Goal: Check status

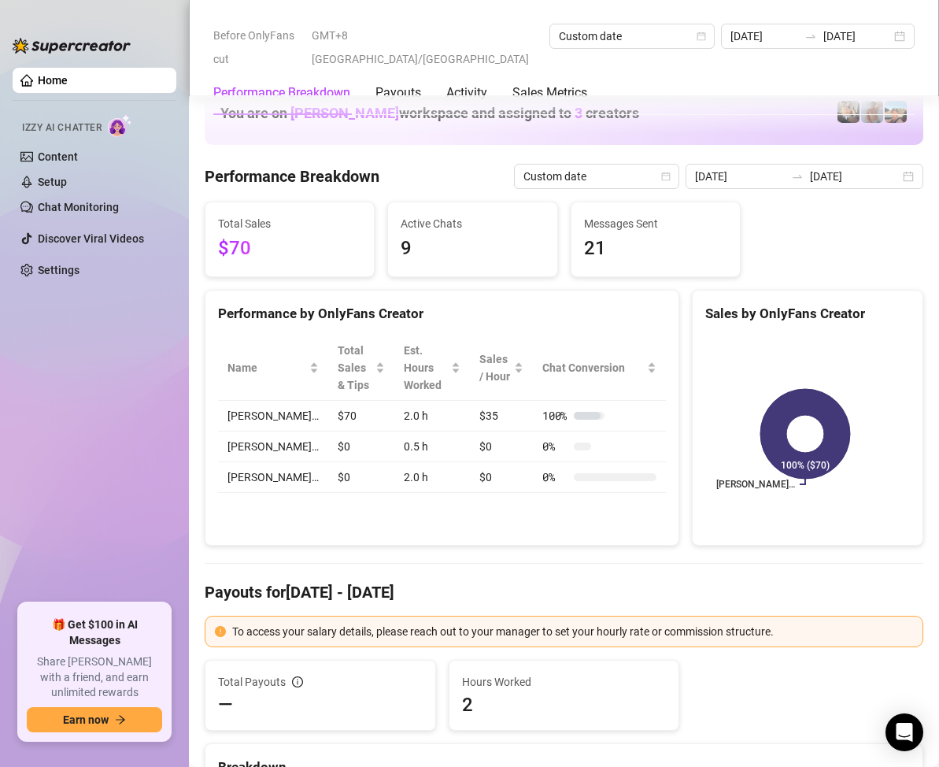
scroll to position [2126, 0]
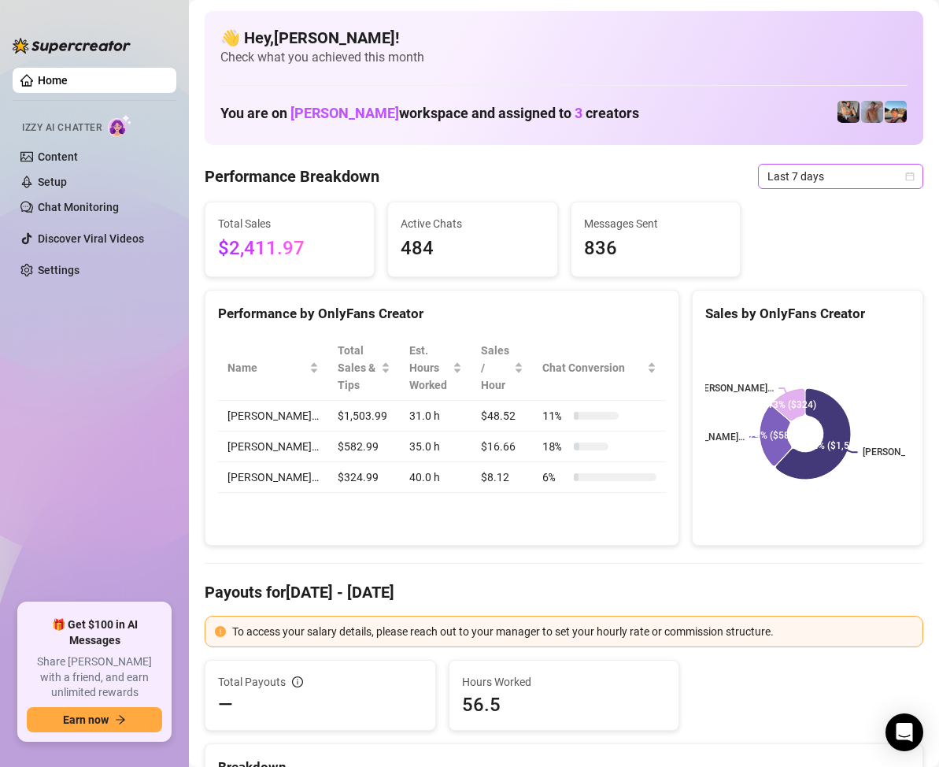
click at [874, 184] on span "Last 7 days" at bounding box center [841, 177] width 146 height 24
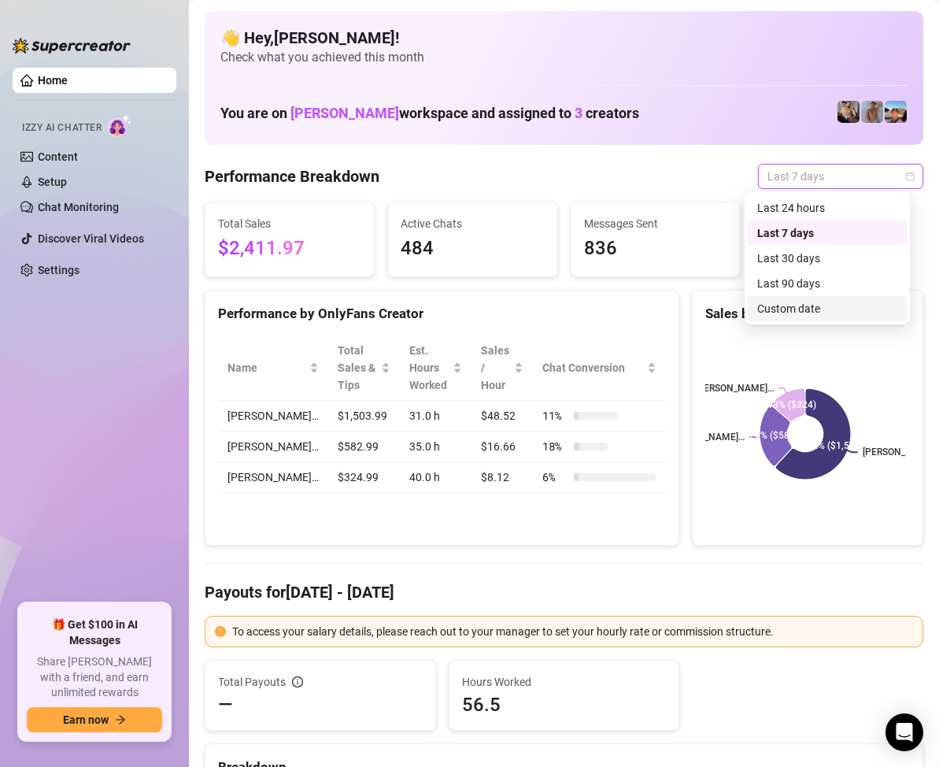
click at [794, 312] on div "Custom date" at bounding box center [827, 308] width 140 height 17
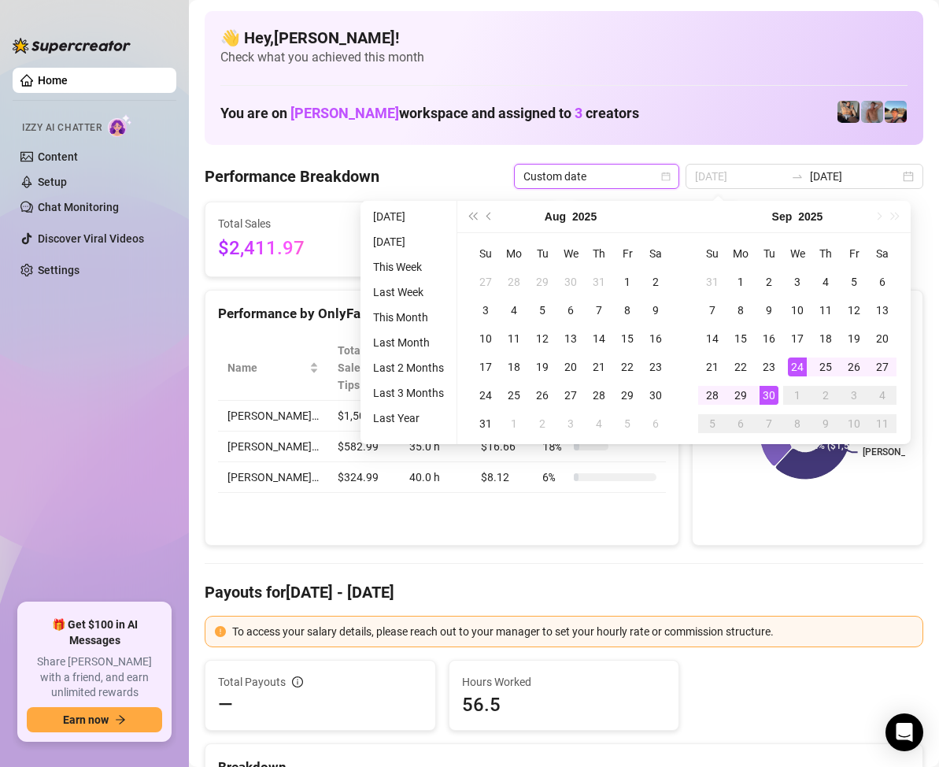
type input "[DATE]"
click at [769, 391] on div "30" at bounding box center [769, 395] width 19 height 19
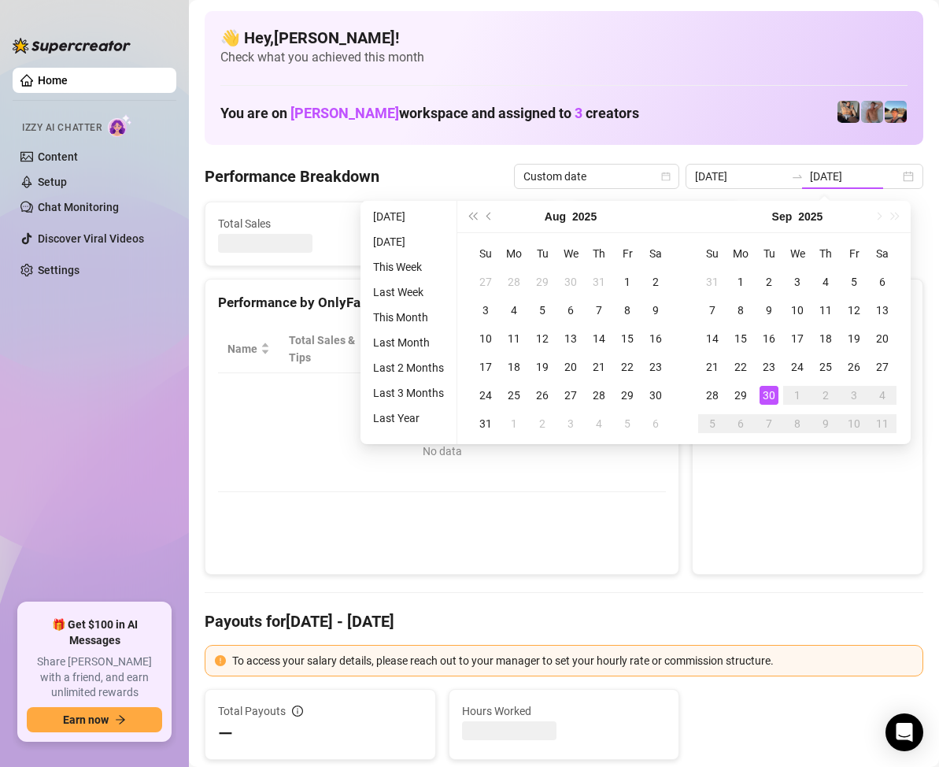
type input "[DATE]"
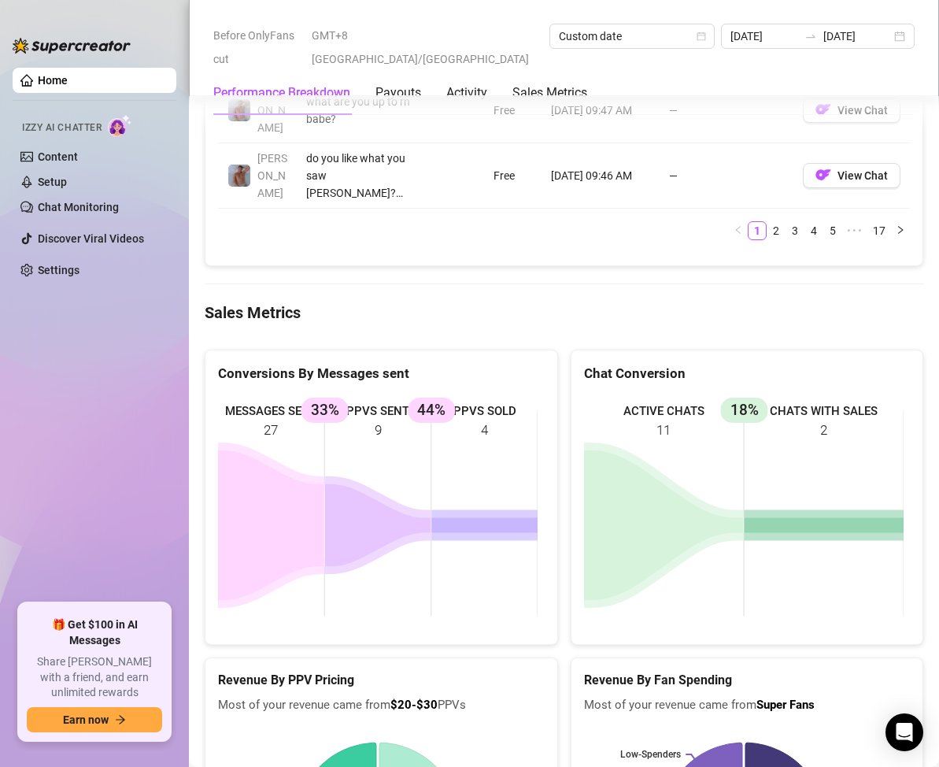
scroll to position [2047, 0]
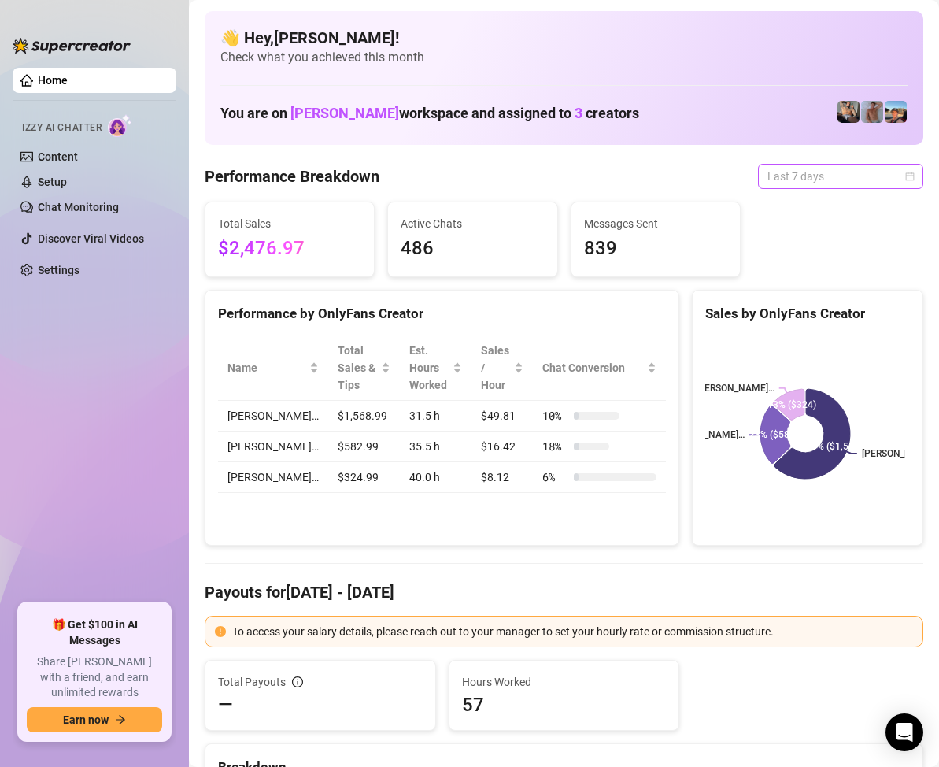
click at [879, 174] on span "Last 7 days" at bounding box center [841, 177] width 146 height 24
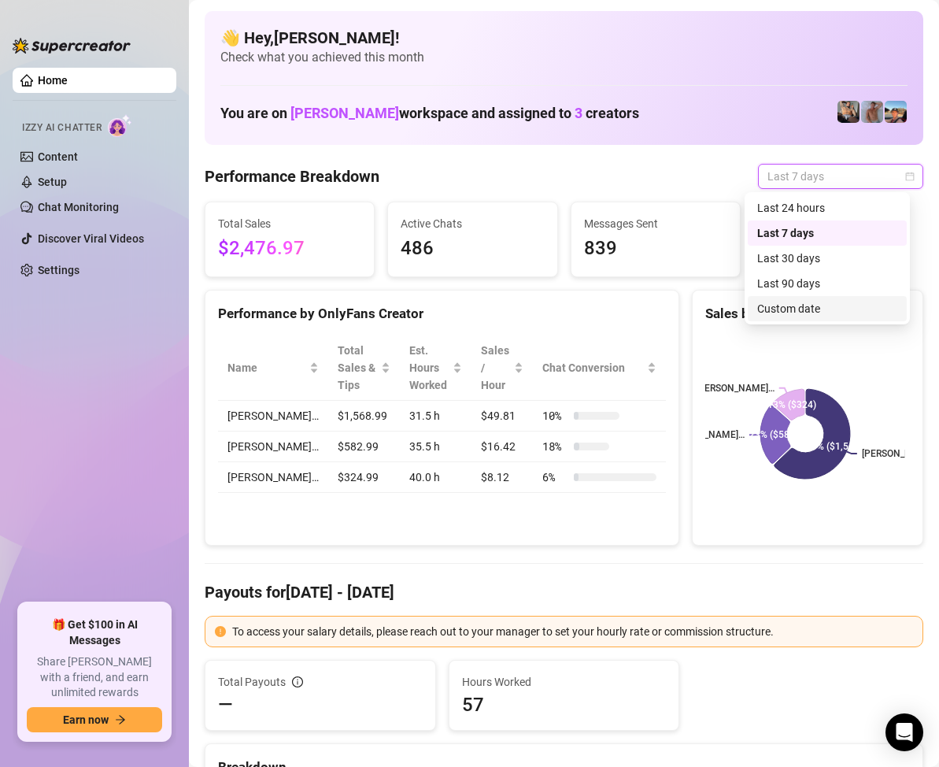
click at [802, 306] on div "Custom date" at bounding box center [827, 308] width 140 height 17
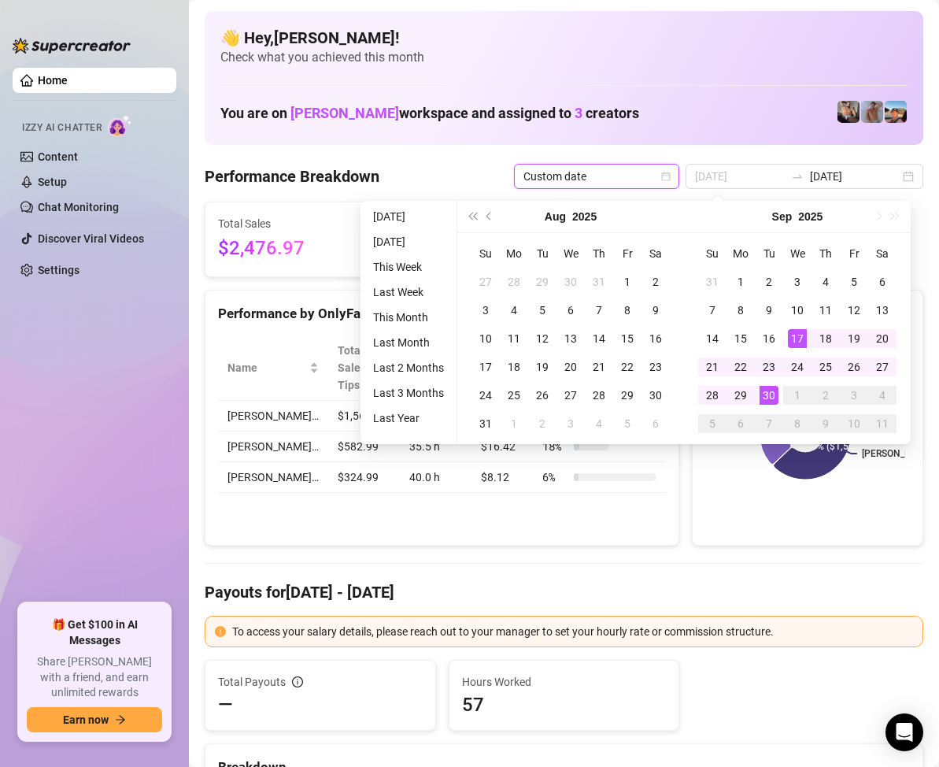
type input "[DATE]"
click at [771, 393] on div "30" at bounding box center [769, 395] width 19 height 19
click at [769, 392] on div "30" at bounding box center [769, 395] width 19 height 19
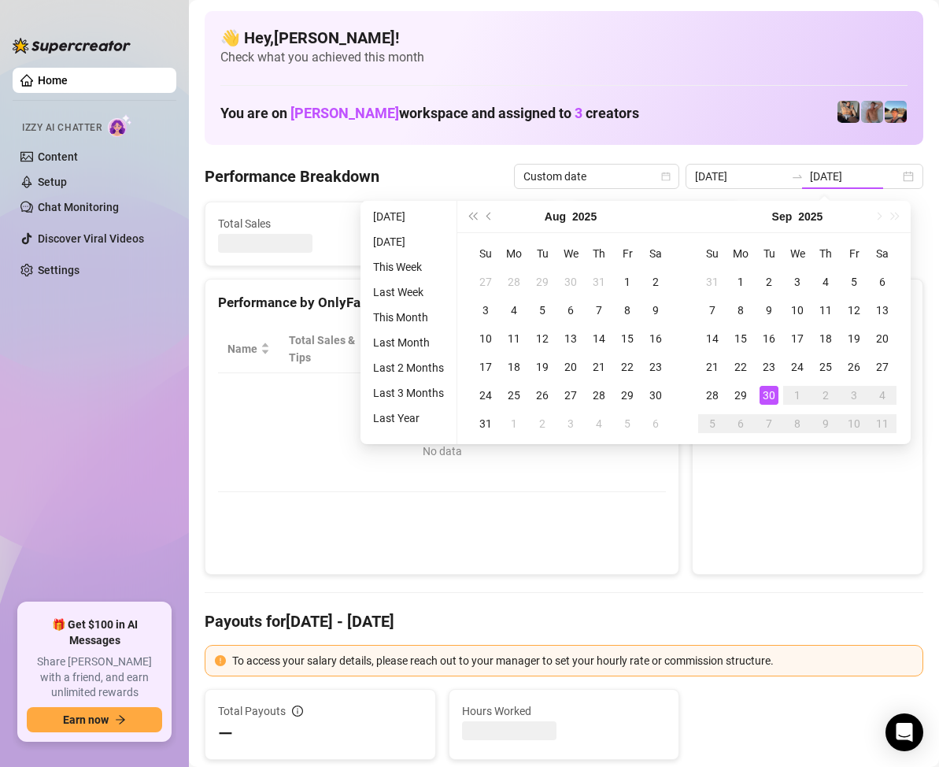
type input "[DATE]"
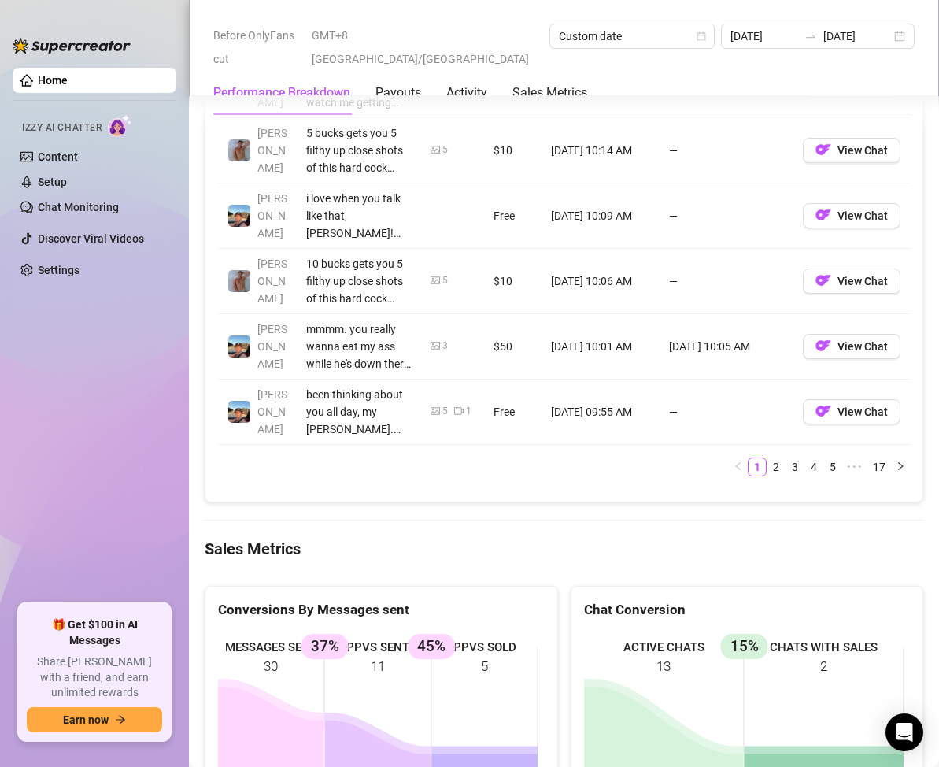
scroll to position [2047, 0]
